Goal: Find specific page/section: Find specific page/section

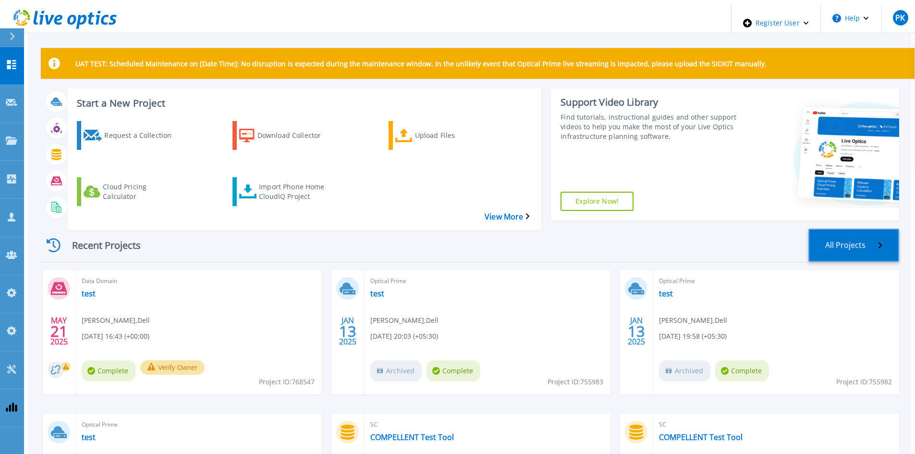
drag, startPoint x: 863, startPoint y: 224, endPoint x: 851, endPoint y: 224, distance: 11.5
click at [863, 229] on link "All Projects" at bounding box center [853, 245] width 91 height 33
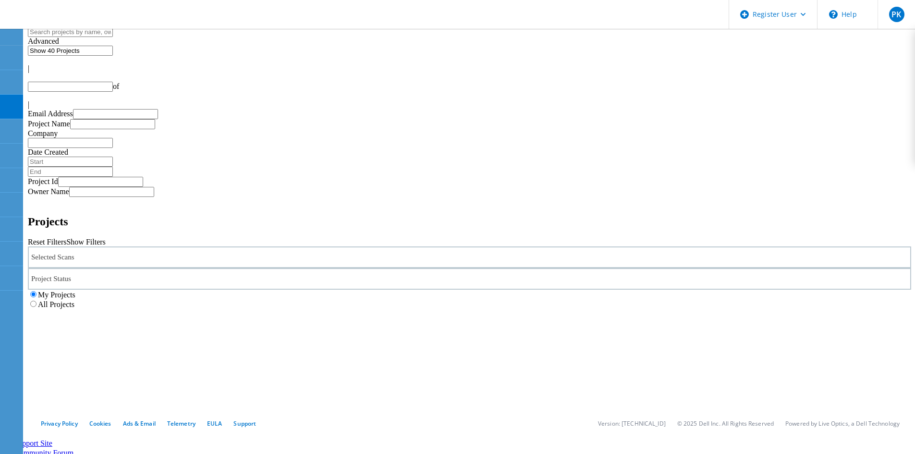
type input "1"
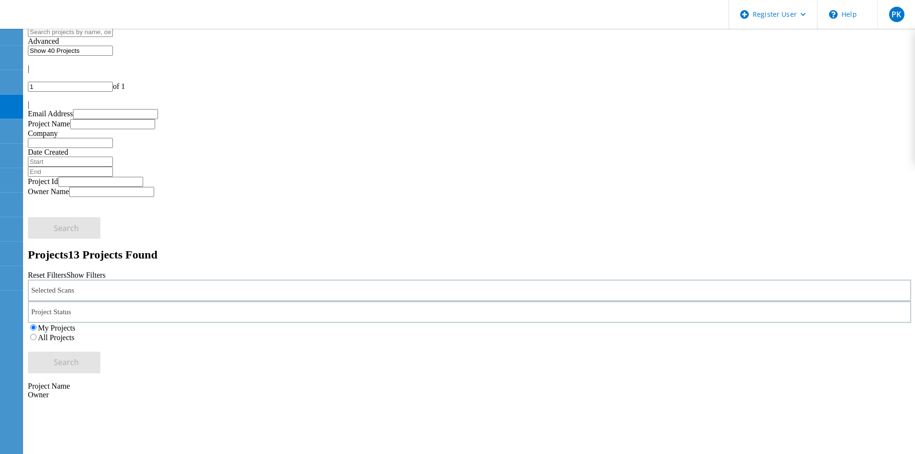
click at [74, 333] on label "All Projects" at bounding box center [56, 337] width 37 height 8
click at [37, 334] on input "All Projects" at bounding box center [33, 337] width 6 height 6
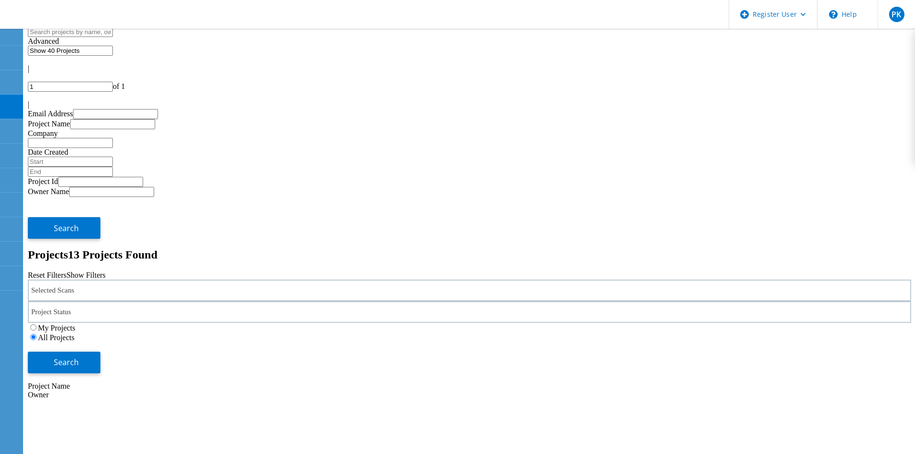
click at [147, 280] on div "Selected Scans" at bounding box center [469, 291] width 883 height 22
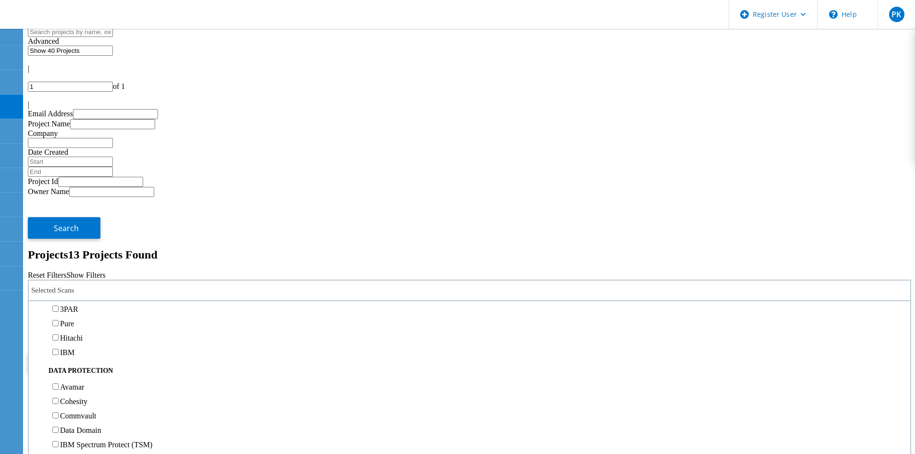
scroll to position [336, 0]
click at [116, 235] on label "Isilon/PowerScale" at bounding box center [88, 239] width 56 height 8
click at [59, 236] on input "Isilon/PowerScale" at bounding box center [55, 239] width 6 height 6
click at [79, 357] on span "Search" at bounding box center [66, 362] width 25 height 11
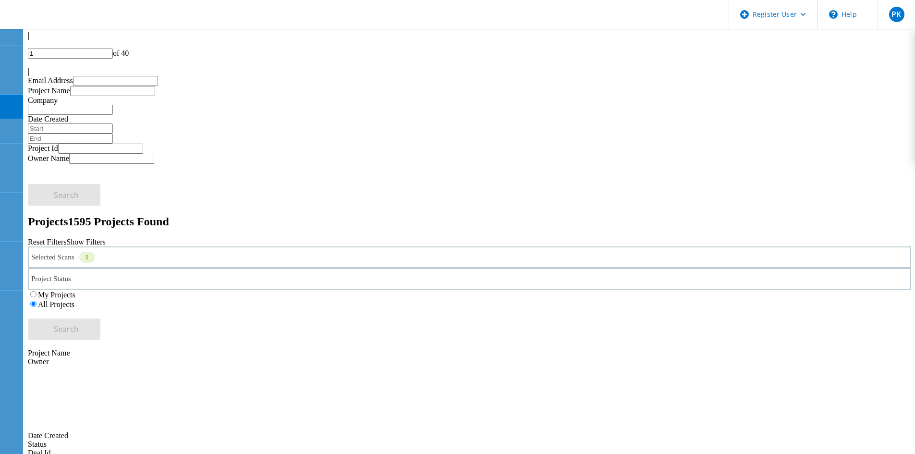
scroll to position [48, 0]
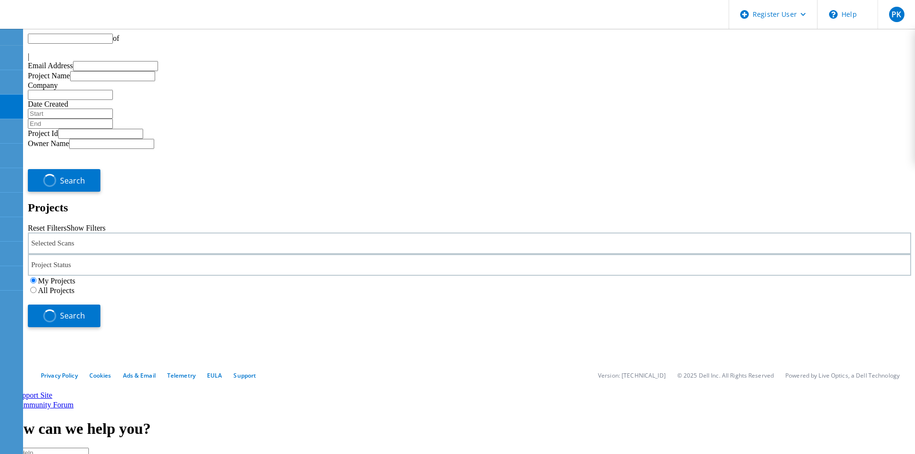
type input "1"
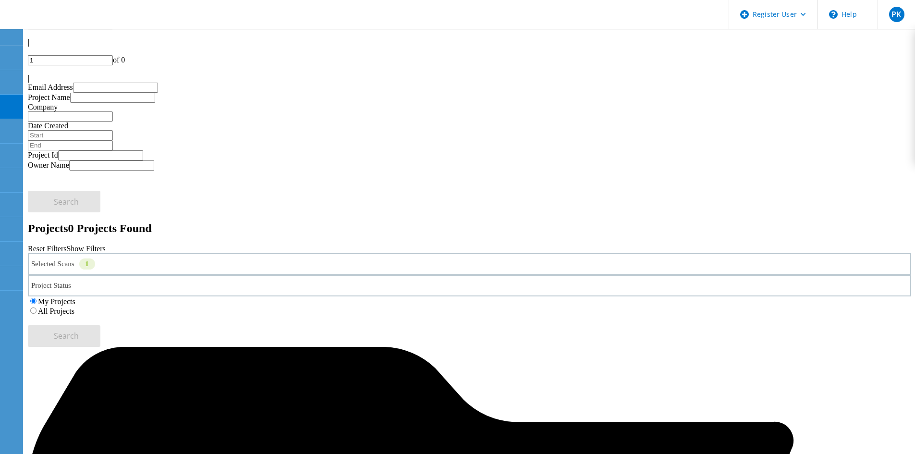
click at [74, 307] on label "All Projects" at bounding box center [56, 311] width 37 height 8
click at [37, 307] on input "All Projects" at bounding box center [33, 310] width 6 height 6
click at [100, 325] on button "Search" at bounding box center [64, 336] width 73 height 22
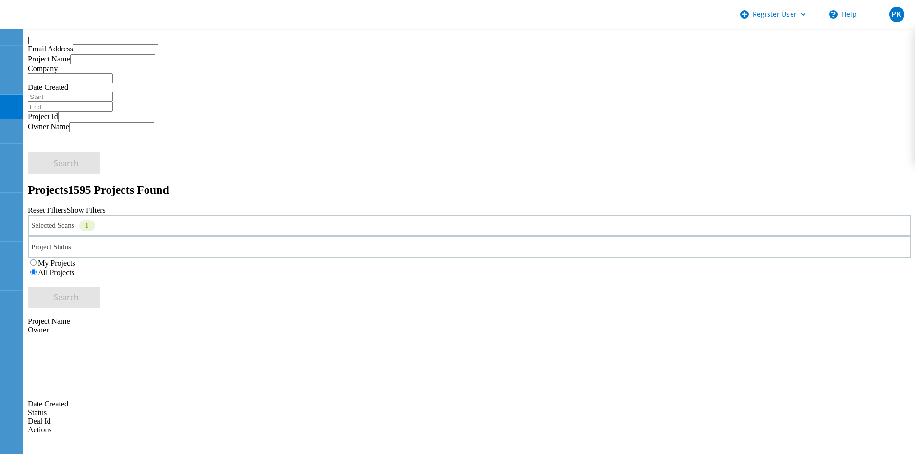
scroll to position [0, 0]
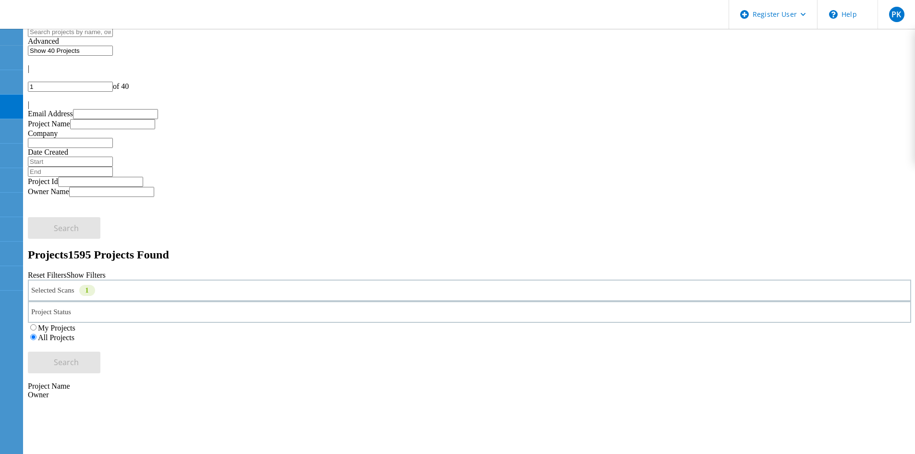
click at [220, 280] on div "Selected Scans 1" at bounding box center [469, 291] width 883 height 22
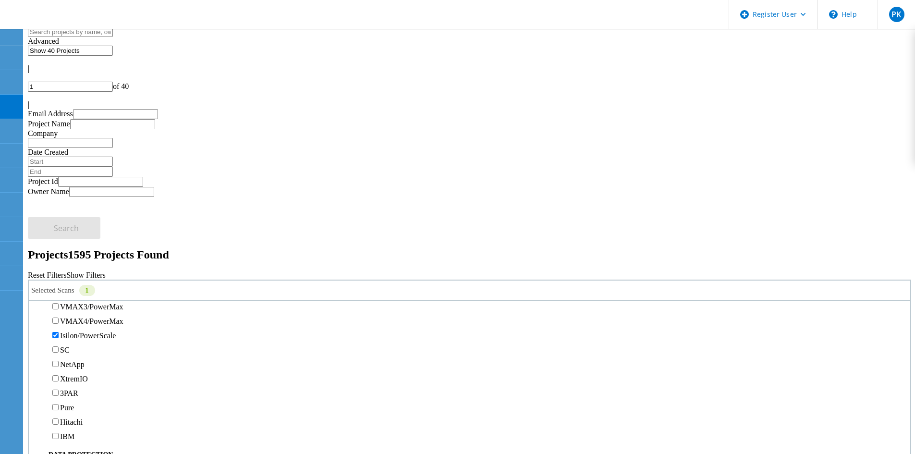
scroll to position [288, 0]
click at [77, 283] on label "Isilon/PowerScale" at bounding box center [88, 287] width 56 height 8
click at [59, 284] on input "Isilon/PowerScale" at bounding box center [55, 287] width 6 height 6
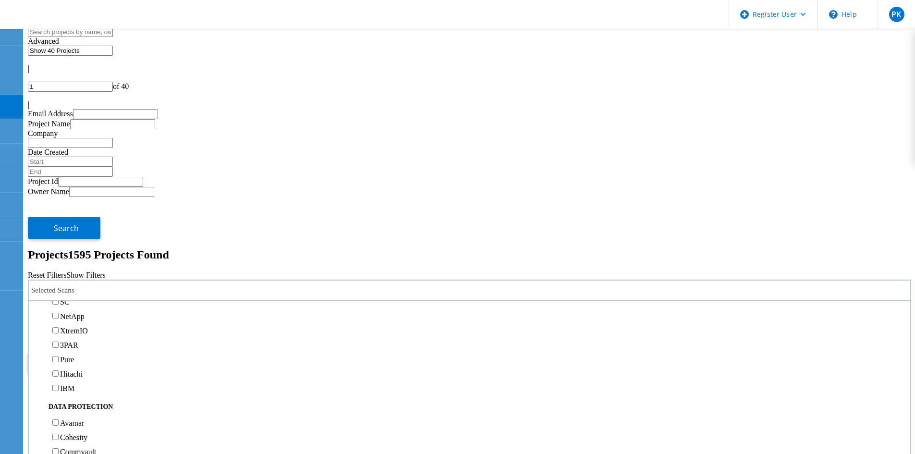
click at [79, 357] on span "Search" at bounding box center [66, 362] width 25 height 11
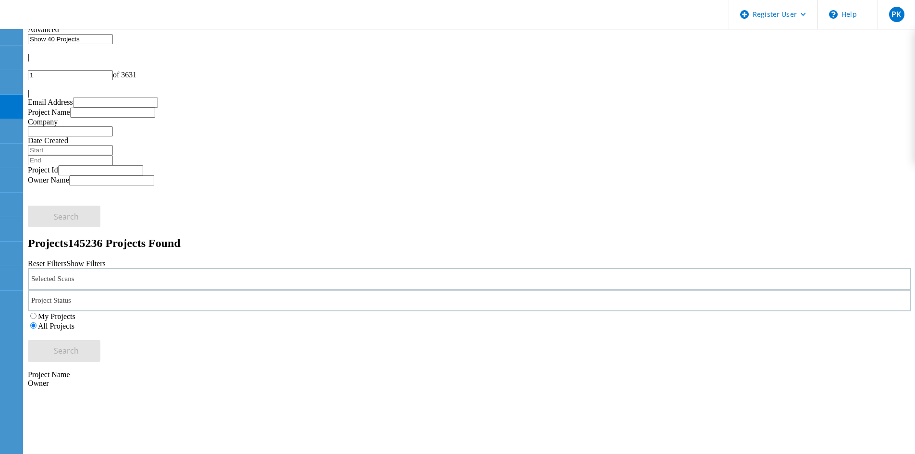
scroll to position [0, 0]
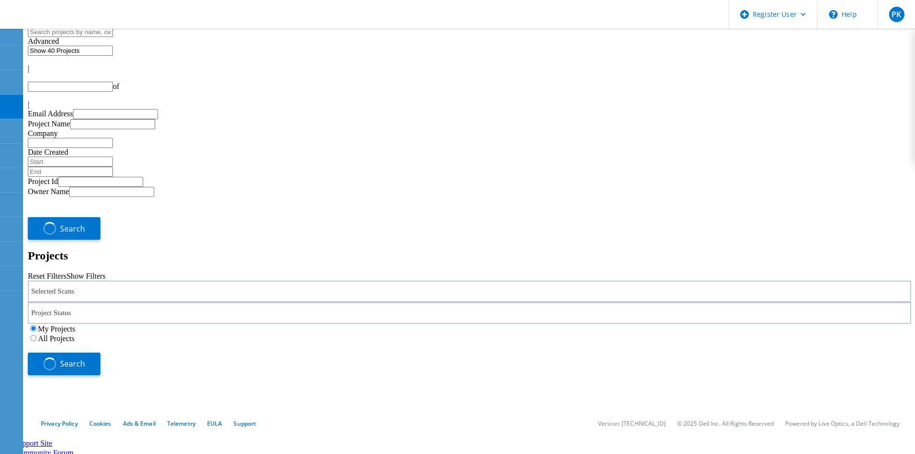
type input "1"
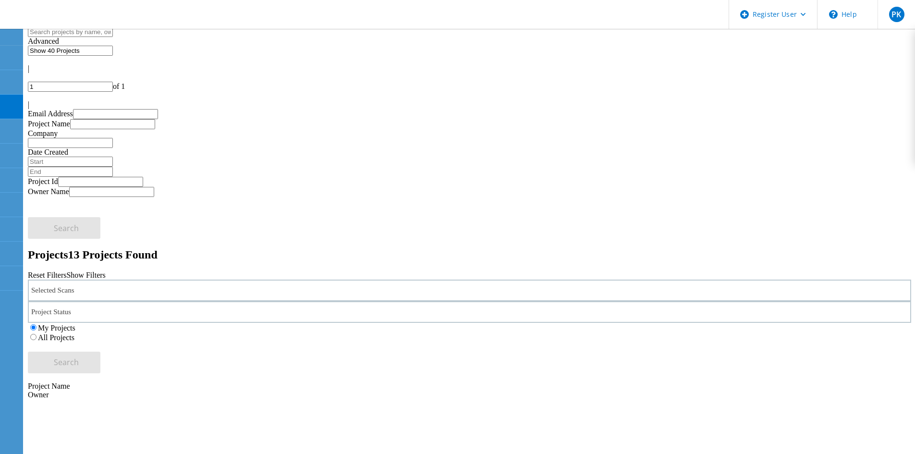
click at [74, 333] on label "All Projects" at bounding box center [56, 337] width 37 height 8
click at [37, 334] on input "All Projects" at bounding box center [33, 337] width 6 height 6
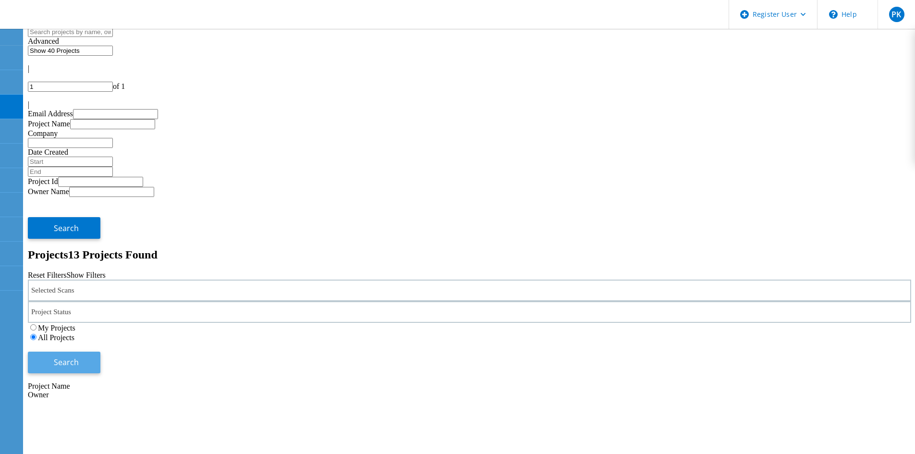
click at [100, 352] on button "Search" at bounding box center [64, 363] width 73 height 22
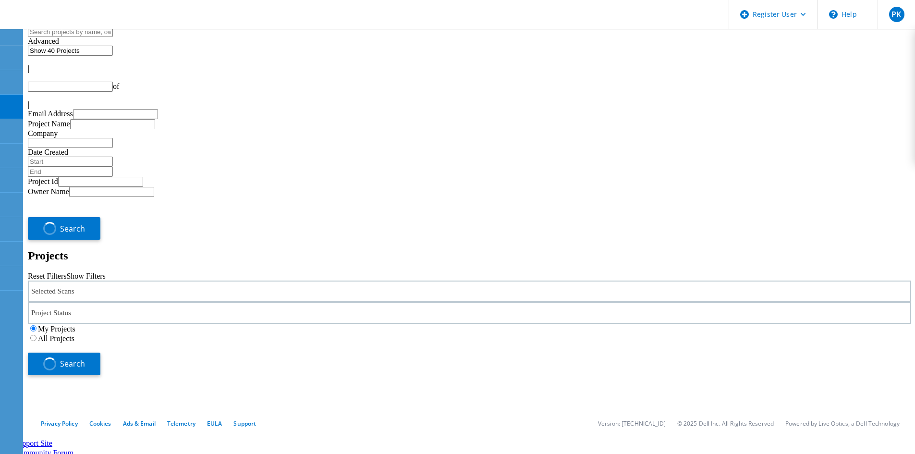
type input "1"
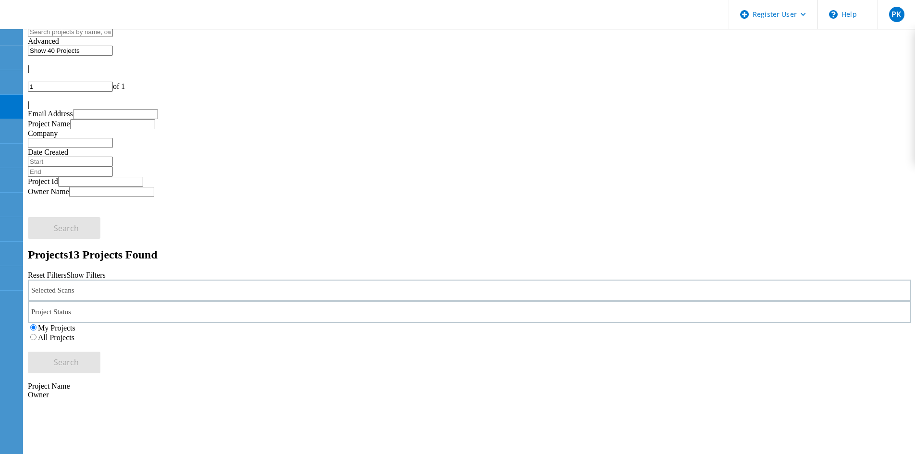
click at [590, 332] on div "All Projects" at bounding box center [469, 337] width 883 height 10
click at [74, 333] on label "All Projects" at bounding box center [56, 337] width 37 height 8
click at [37, 334] on input "All Projects" at bounding box center [33, 337] width 6 height 6
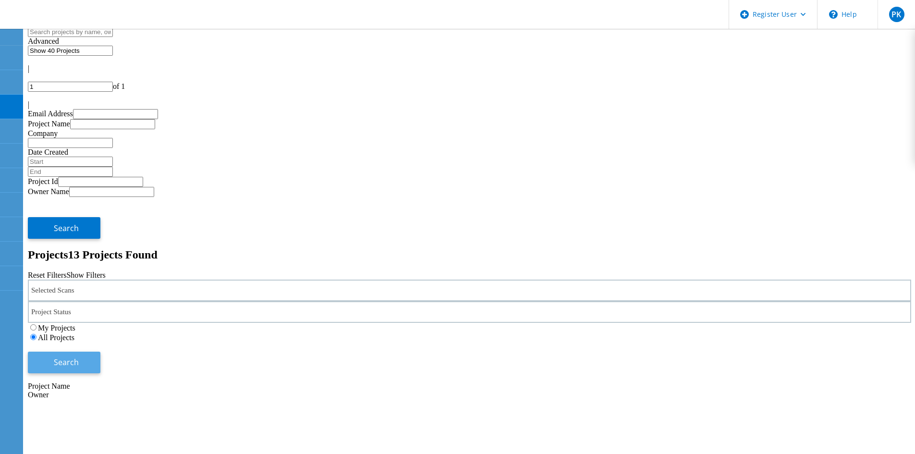
click at [100, 352] on button "Search" at bounding box center [64, 363] width 73 height 22
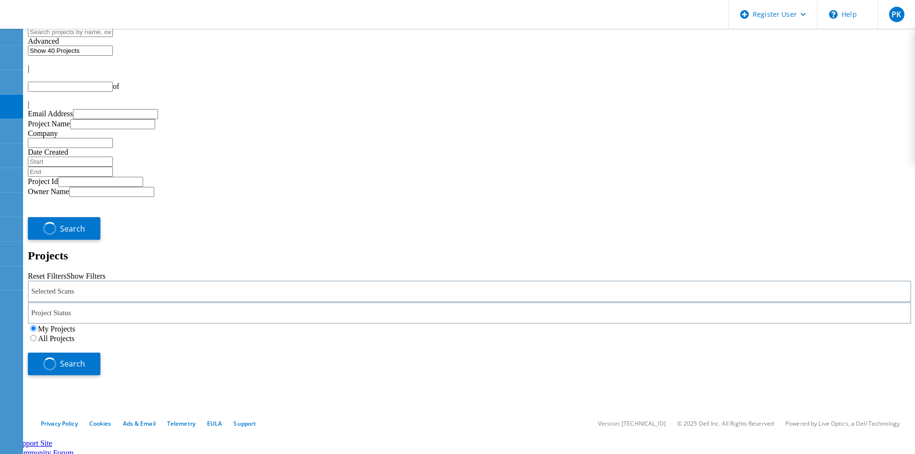
type input "1"
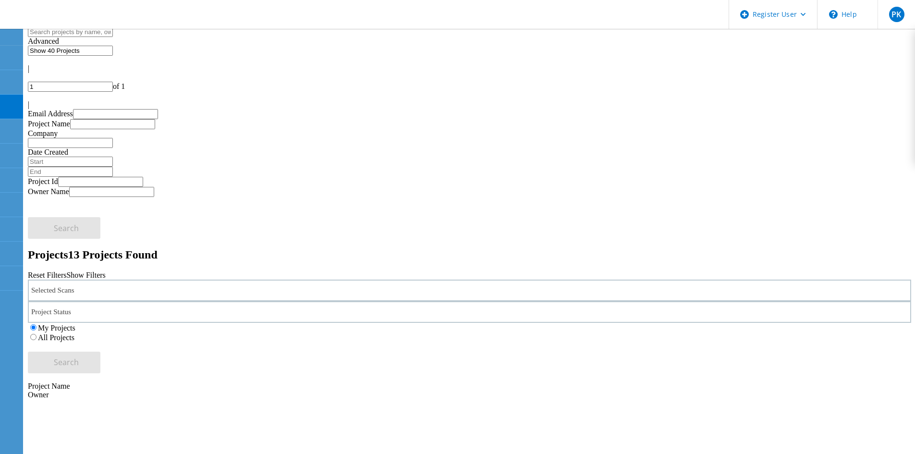
click at [74, 333] on label "All Projects" at bounding box center [56, 337] width 37 height 8
click at [37, 334] on input "All Projects" at bounding box center [33, 337] width 6 height 6
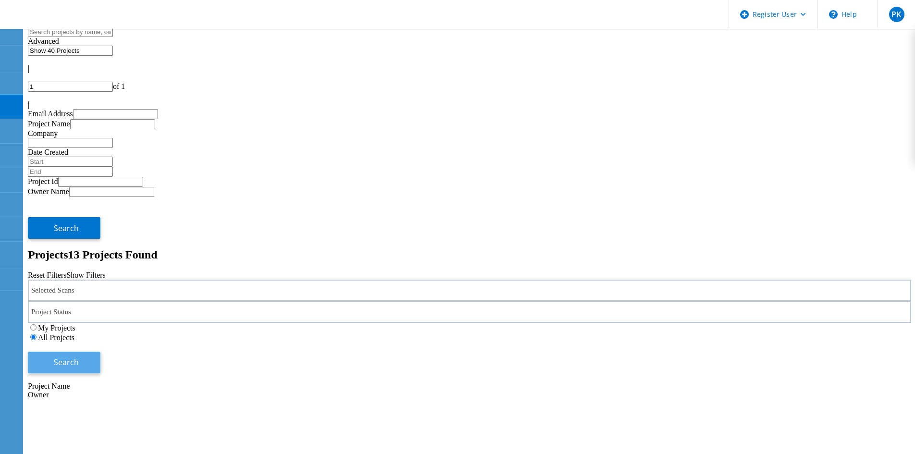
click at [79, 357] on span "Search" at bounding box center [66, 362] width 25 height 11
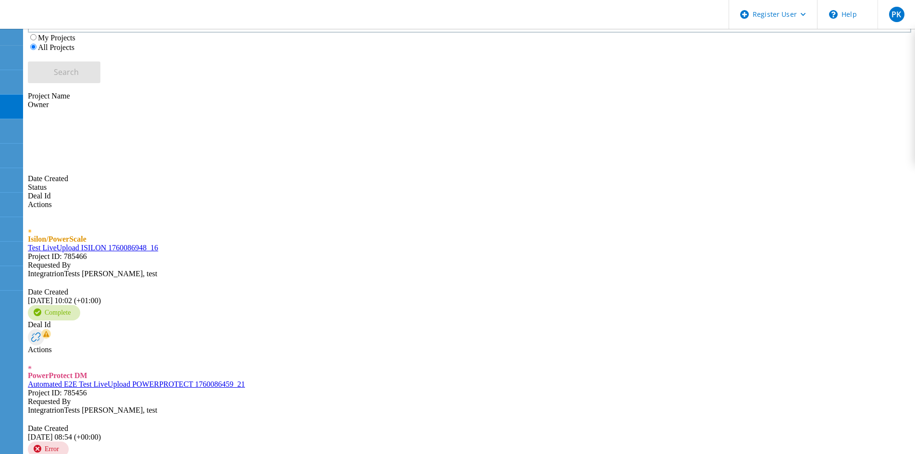
scroll to position [336, 0]
